Goal: Task Accomplishment & Management: Manage account settings

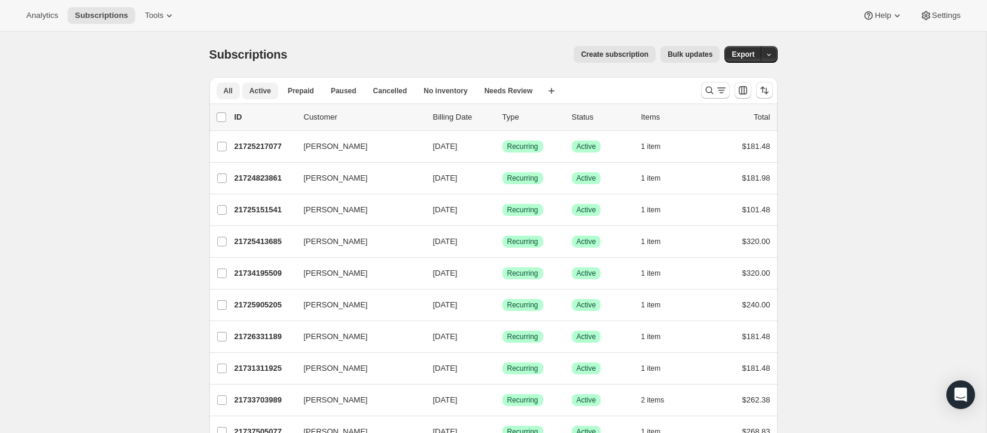
click at [258, 85] on button "Active" at bounding box center [260, 91] width 36 height 17
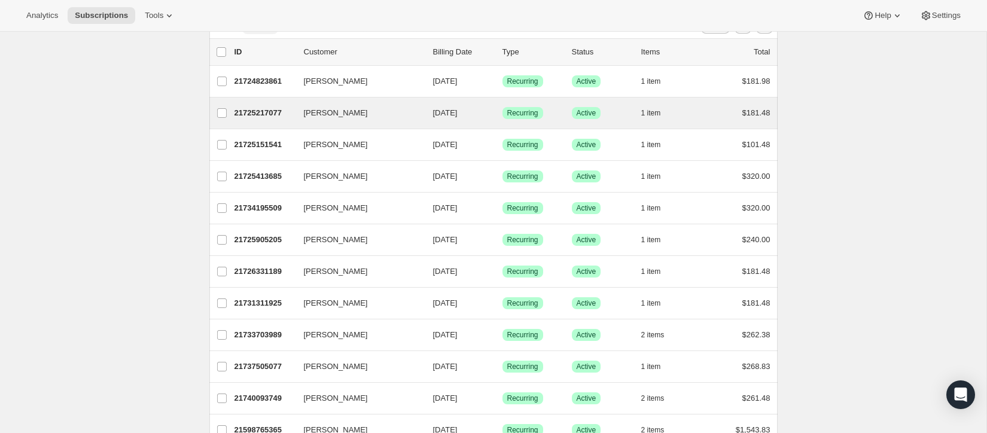
scroll to position [68, 0]
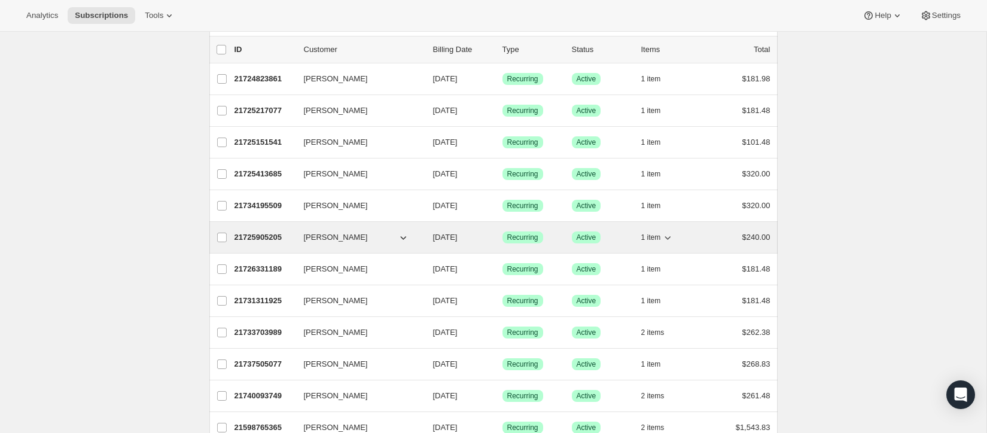
click at [401, 236] on icon "button" at bounding box center [403, 237] width 12 height 12
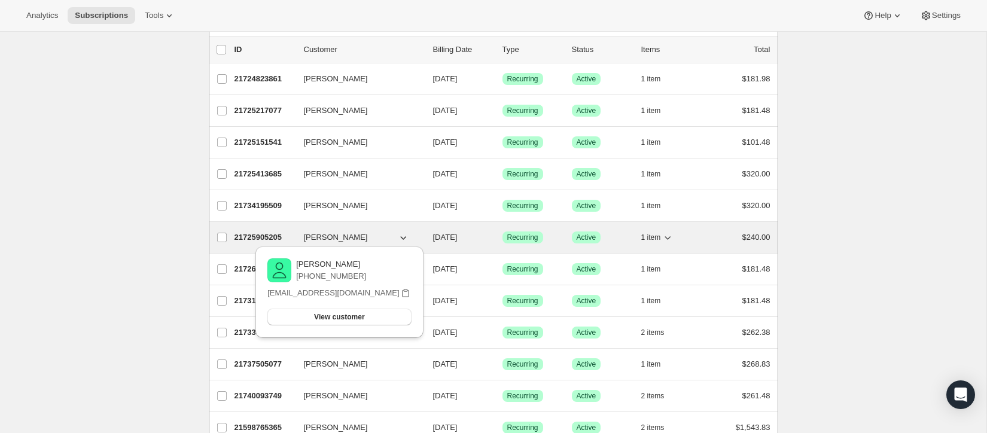
click at [401, 236] on icon "button" at bounding box center [403, 237] width 12 height 12
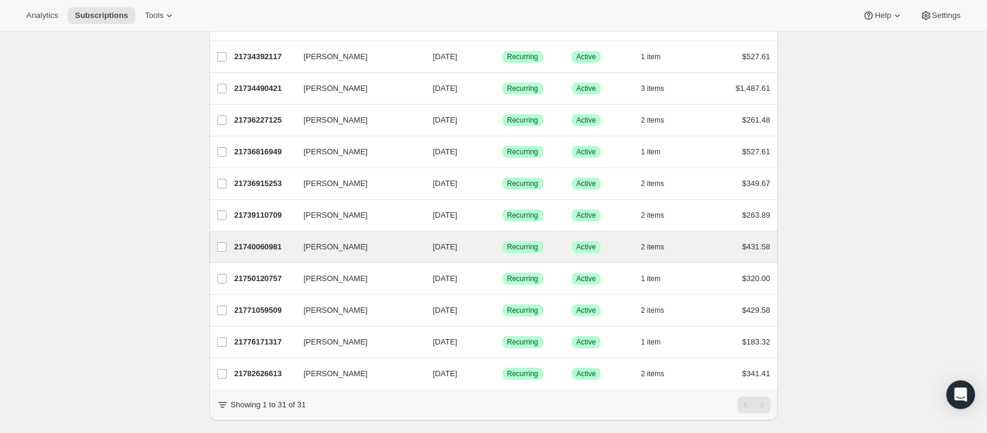
scroll to position [747, 0]
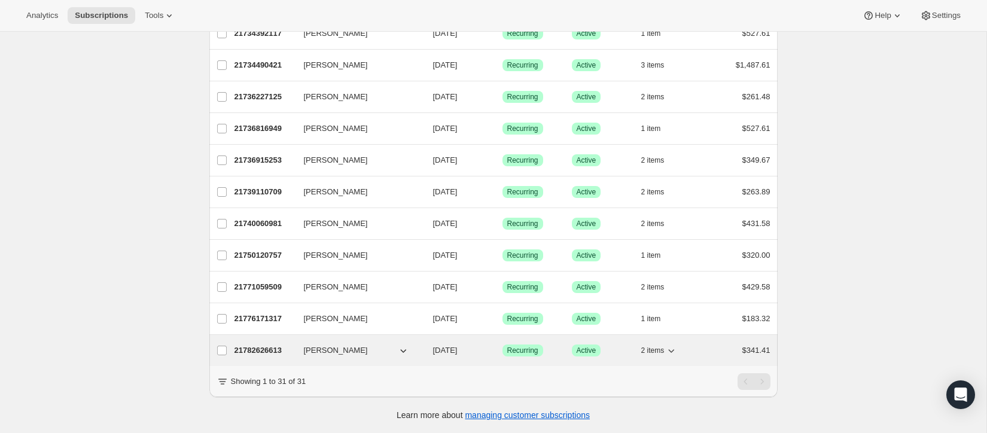
click at [271, 350] on p "21782626613" at bounding box center [264, 350] width 60 height 12
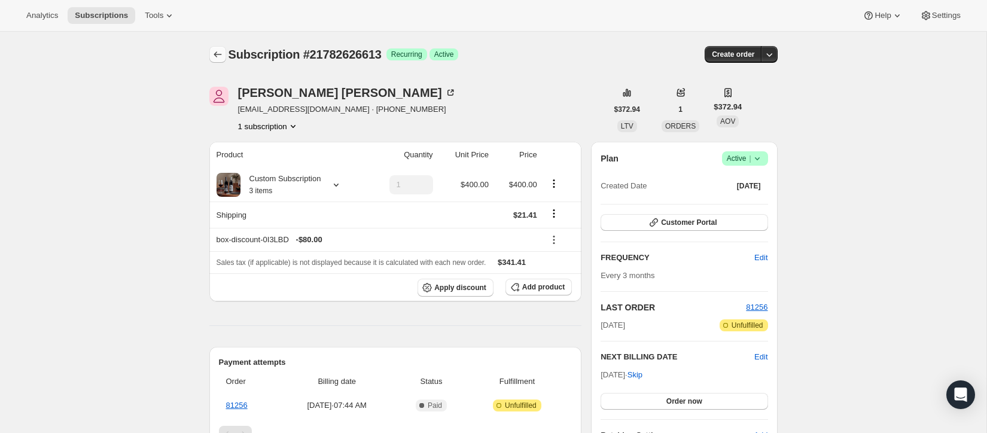
click at [214, 53] on icon "Subscriptions" at bounding box center [218, 54] width 12 height 12
